Goal: Transaction & Acquisition: Purchase product/service

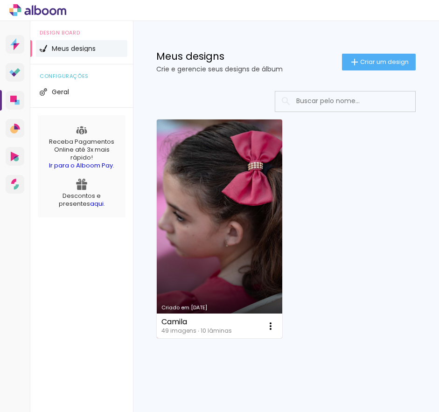
click at [247, 246] on link "Criado em [DATE]" at bounding box center [219, 228] width 125 height 219
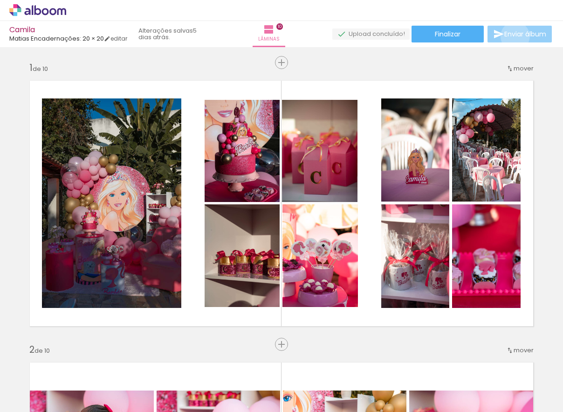
click at [341, 36] on span "Enviar álbum" at bounding box center [525, 34] width 42 height 7
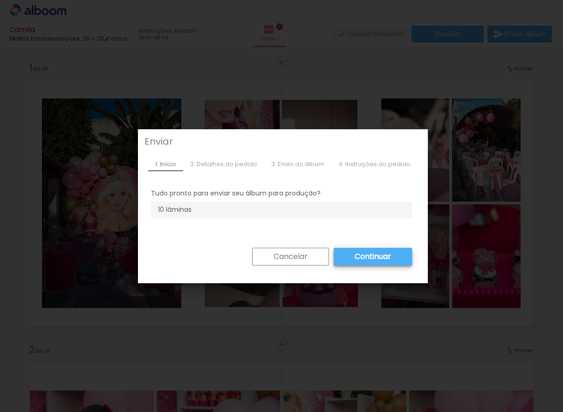
click at [0, 0] on slot "Continuar" at bounding box center [0, 0] width 0 height 0
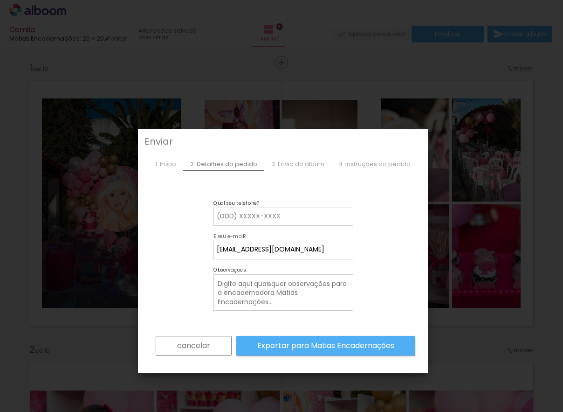
drag, startPoint x: 248, startPoint y: 248, endPoint x: 183, endPoint y: 248, distance: 64.8
click at [183, 248] on form "cancelar Exportar para Matias Encadernações" at bounding box center [283, 288] width 264 height 162
type input "cordeolivafotografia@gmail.com"
type paper-input "cordeolivafotografia@gmail.com"
click at [291, 221] on div at bounding box center [283, 221] width 133 height 1
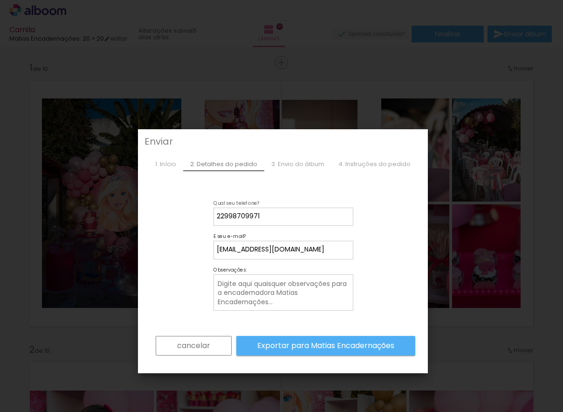
type input "22998709971"
type paper-input "22998709971"
click at [341, 210] on form "cancelar Exportar para Matias Encadernações" at bounding box center [283, 288] width 264 height 162
click at [325, 296] on textarea at bounding box center [284, 292] width 135 height 29
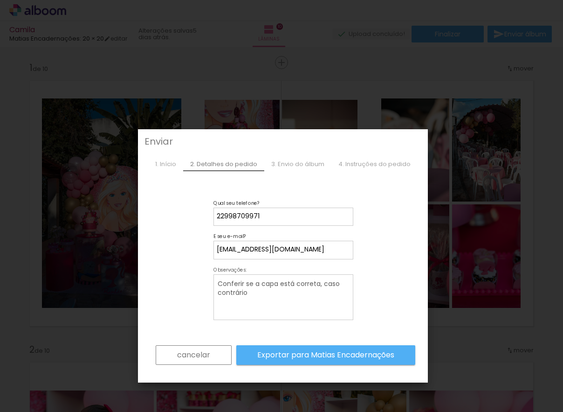
drag, startPoint x: 222, startPoint y: 281, endPoint x: 214, endPoint y: 282, distance: 8.0
click at [214, 282] on paper-input-container "Observações:" at bounding box center [284, 297] width 140 height 46
click at [280, 292] on textarea "Favor conferir se a capa está correta, caso contrário" at bounding box center [284, 297] width 135 height 38
type textarea "Favor conferir se a capa está correta, caso contrário enviarei a arte por email"
click at [0, 0] on slot "Exportar para Matias Encadernações" at bounding box center [0, 0] width 0 height 0
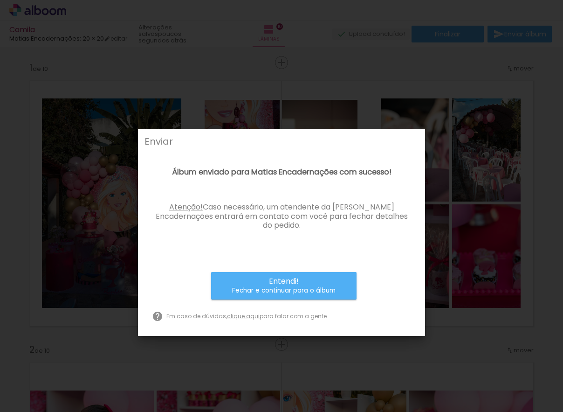
click at [320, 272] on paper-button "Entendi! Fechar e continuar para o álbum" at bounding box center [283, 286] width 145 height 28
